Goal: Complete application form

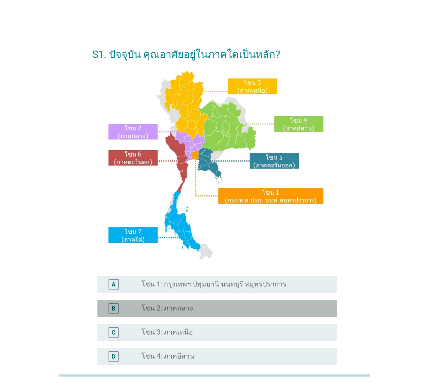
click at [191, 309] on div "radio_button_unchecked โซน 2: ภาคกลาง" at bounding box center [232, 308] width 181 height 9
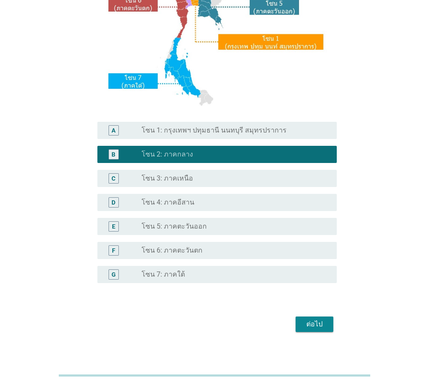
scroll to position [161, 0]
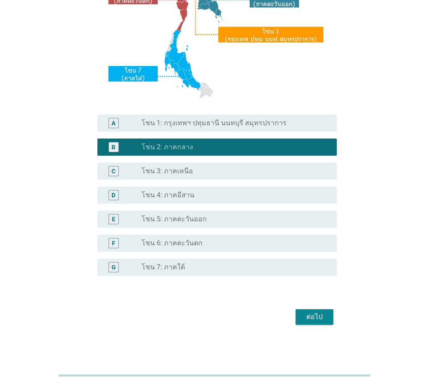
click at [314, 317] on div "ต่อไป" at bounding box center [314, 317] width 24 height 10
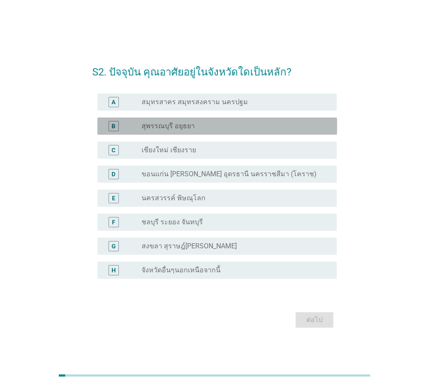
click at [167, 123] on label "สุพรรณบุรี อยุธยา" at bounding box center [168, 126] width 53 height 9
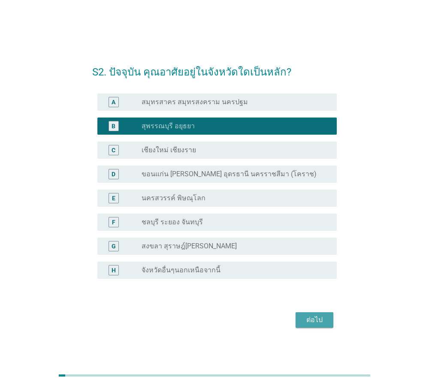
click at [315, 319] on div "ต่อไป" at bounding box center [314, 320] width 24 height 10
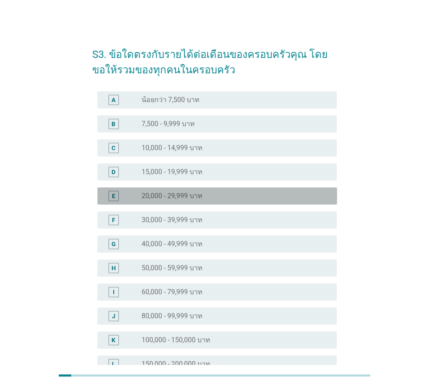
click at [166, 194] on label "20,000 - 29,999 บาท" at bounding box center [172, 196] width 61 height 9
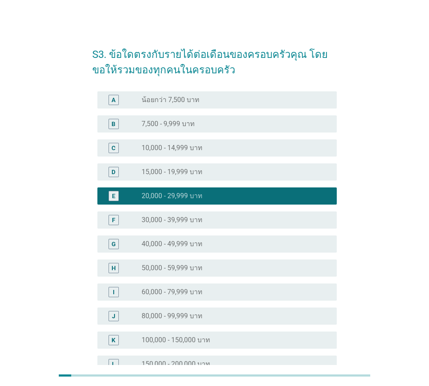
scroll to position [121, 0]
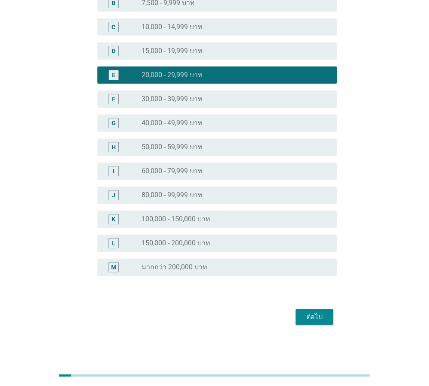
click at [312, 322] on div "ต่อไป" at bounding box center [314, 317] width 24 height 10
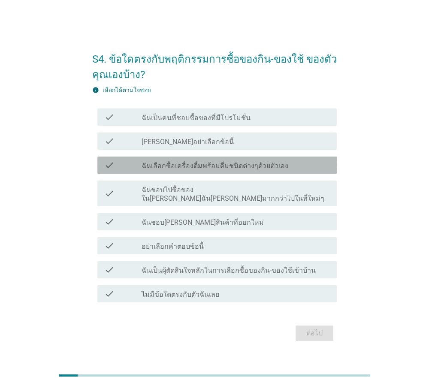
click at [184, 170] on label "ฉันเลือกซื้อเครื่องดื่มพร้อมดื่มชนิดต่างๆด้วยตัวเอง" at bounding box center [215, 166] width 147 height 9
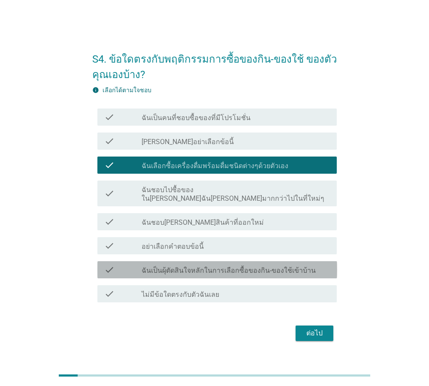
click at [169, 266] on label "ฉันเป็นผุ้ตัดสินใจหลักในการเลือกซื้อของกิน-ของใช้เข้าบ้าน" at bounding box center [229, 270] width 174 height 9
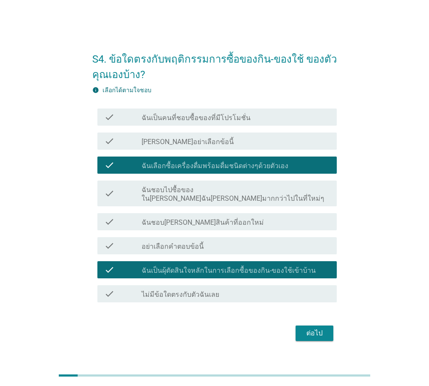
click at [321, 331] on div "ต่อไป" at bounding box center [314, 333] width 24 height 10
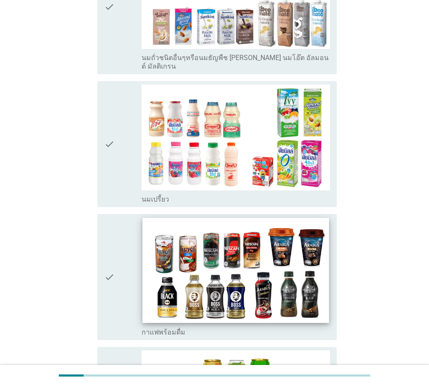
scroll to position [489, 0]
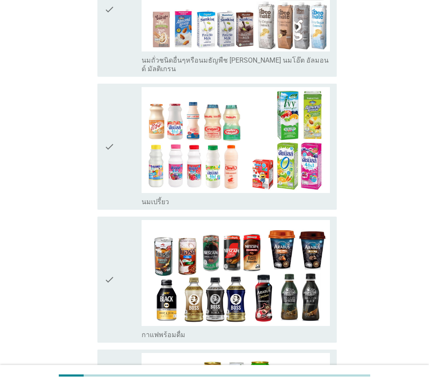
click at [113, 123] on icon "check" at bounding box center [109, 146] width 10 height 119
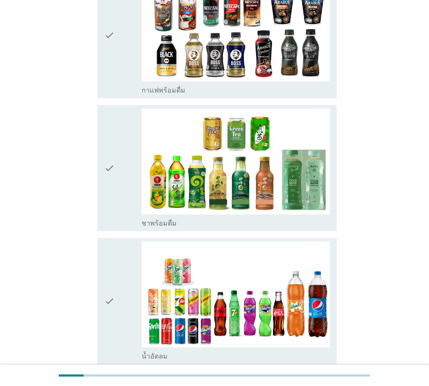
scroll to position [929, 0]
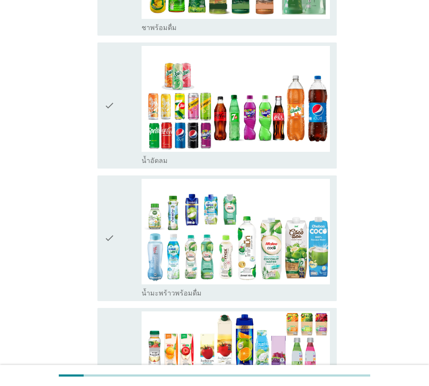
click at [111, 81] on icon "check" at bounding box center [109, 105] width 10 height 119
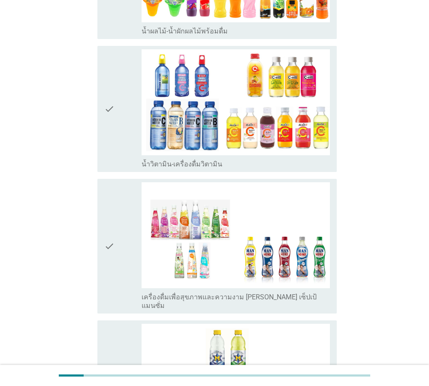
scroll to position [1516, 0]
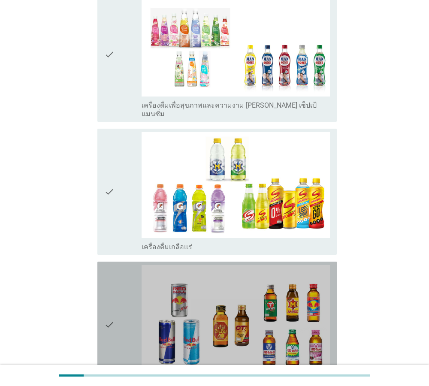
click at [107, 272] on icon "check" at bounding box center [109, 324] width 10 height 119
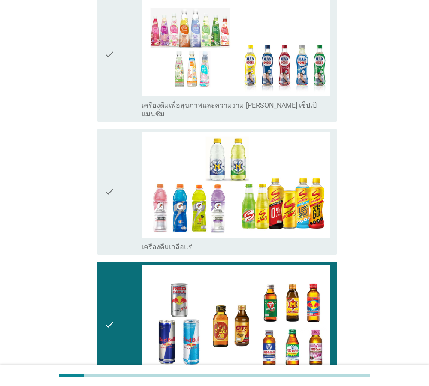
scroll to position [1712, 0]
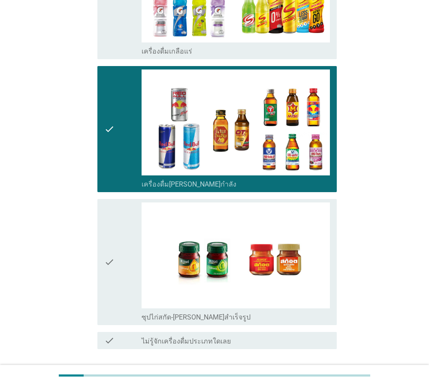
click at [317, 375] on div "ต่อไป" at bounding box center [314, 380] width 24 height 10
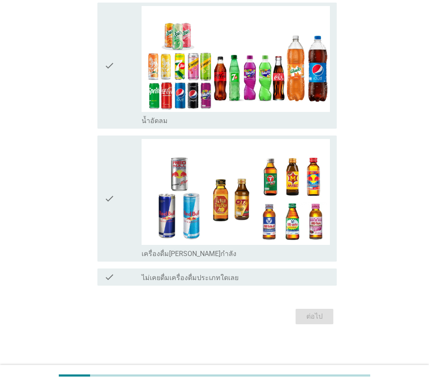
scroll to position [0, 0]
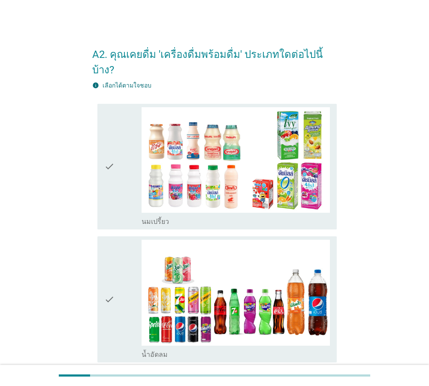
click at [115, 153] on div "check" at bounding box center [123, 166] width 38 height 119
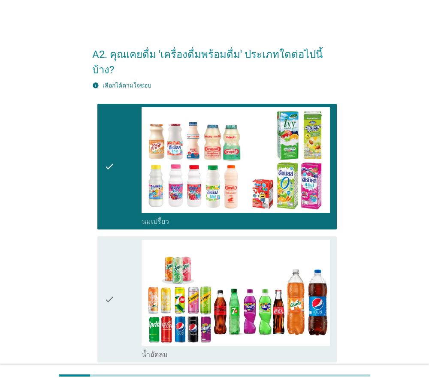
click at [111, 259] on icon "check" at bounding box center [109, 299] width 10 height 119
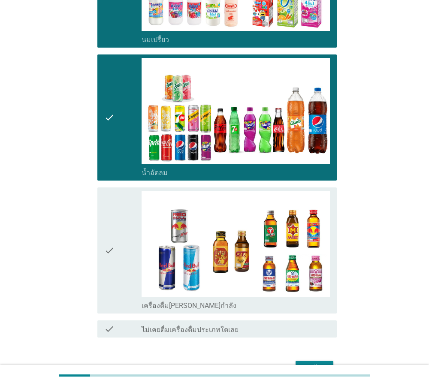
scroll to position [196, 0]
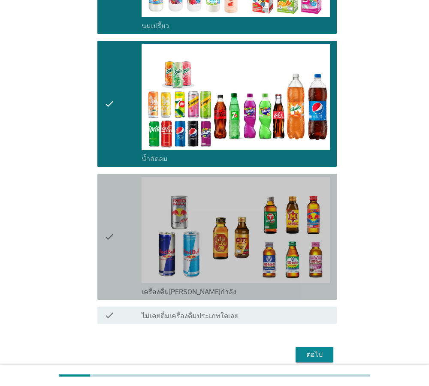
click at [110, 234] on icon "check" at bounding box center [109, 236] width 10 height 119
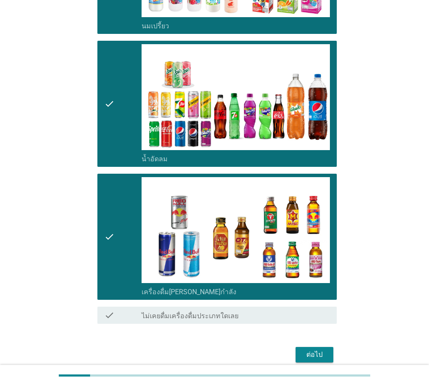
click at [314, 350] on div "ต่อไป" at bounding box center [314, 355] width 24 height 10
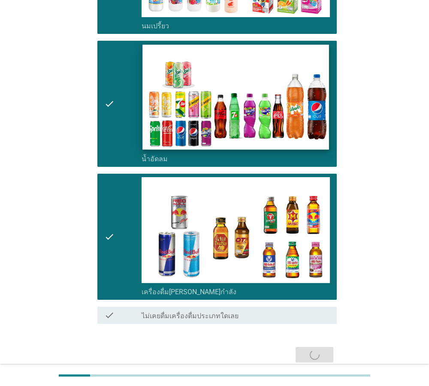
scroll to position [0, 0]
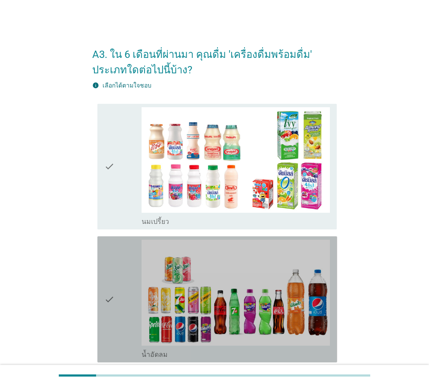
click at [105, 269] on icon "check" at bounding box center [109, 299] width 10 height 119
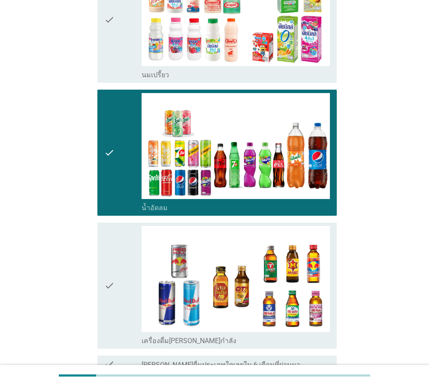
click at [105, 271] on icon "check" at bounding box center [109, 285] width 10 height 119
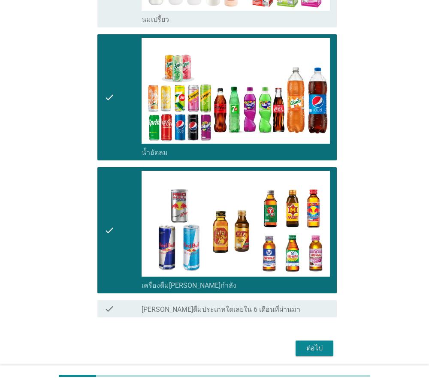
scroll to position [233, 0]
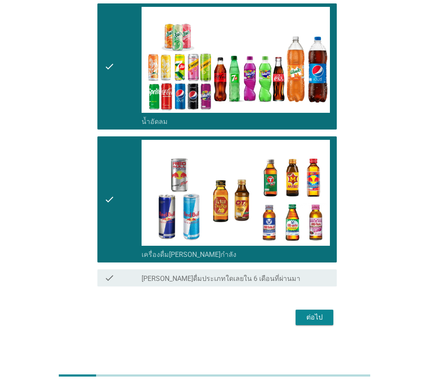
click at [317, 320] on div "ต่อไป" at bounding box center [314, 317] width 24 height 10
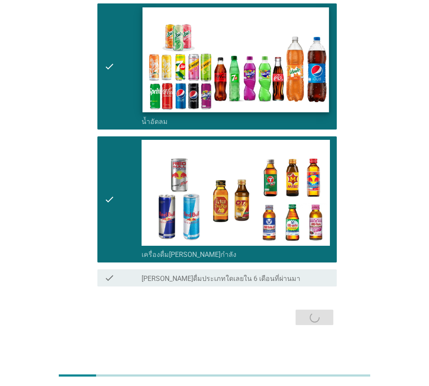
scroll to position [0, 0]
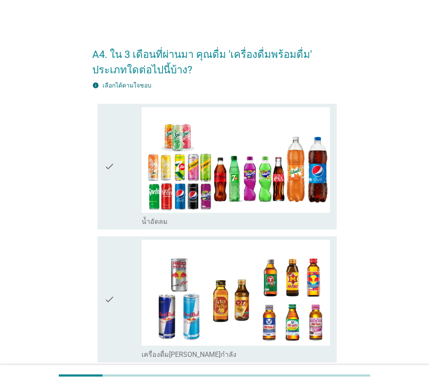
click at [113, 265] on icon "check" at bounding box center [109, 299] width 10 height 119
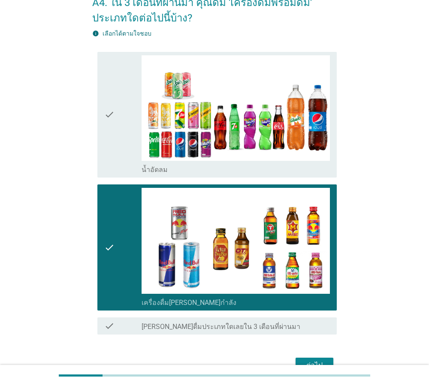
scroll to position [100, 0]
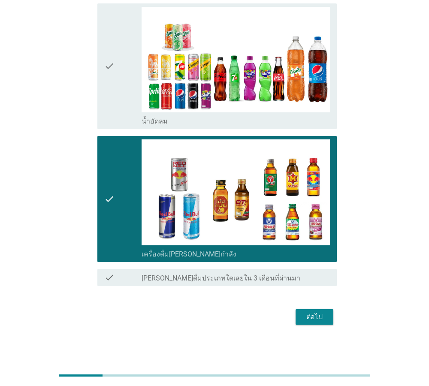
click at [316, 320] on div "ต่อไป" at bounding box center [314, 317] width 24 height 10
